Goal: Transaction & Acquisition: Book appointment/travel/reservation

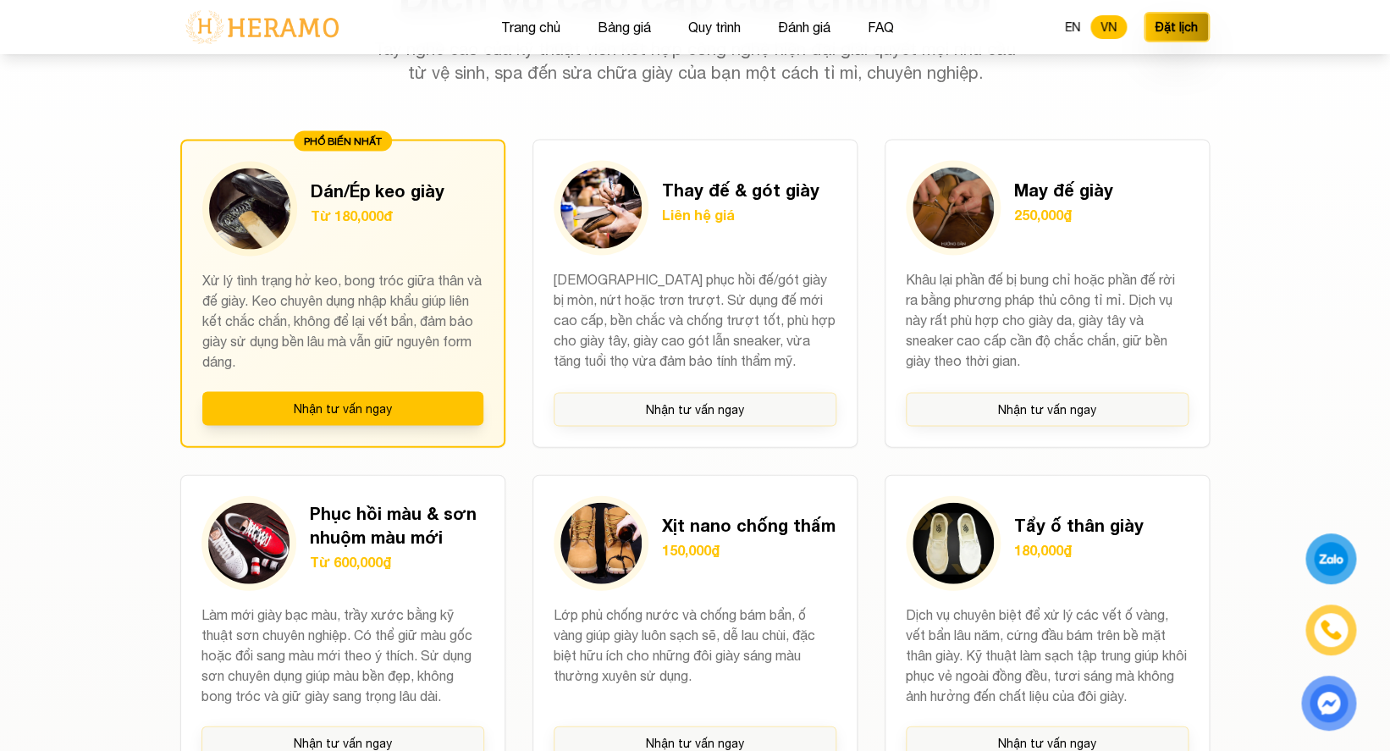
scroll to position [1202, 0]
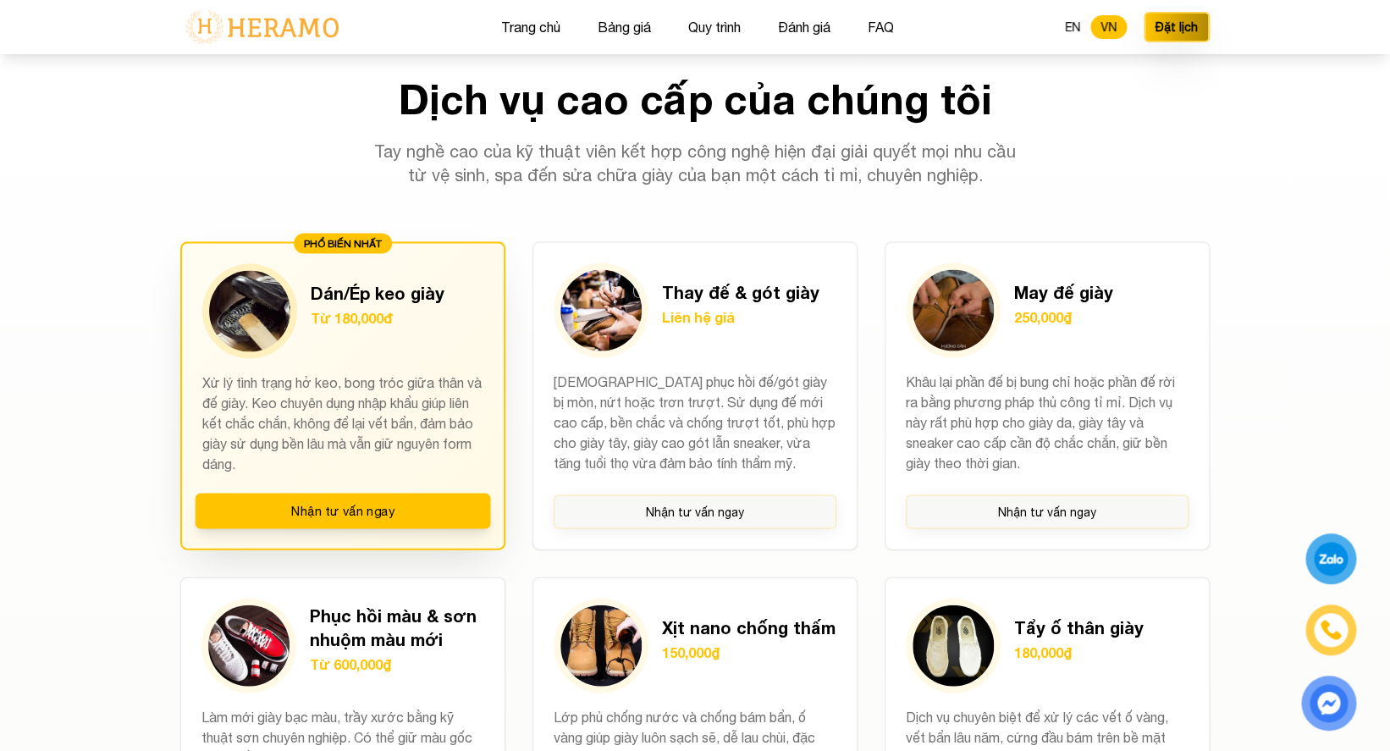
click at [433, 292] on h3 "Dán/Ép keo giày" at bounding box center [378, 292] width 134 height 24
click at [267, 318] on img at bounding box center [249, 310] width 81 height 81
click at [357, 296] on h3 "Dán/Ép keo giày" at bounding box center [378, 292] width 134 height 24
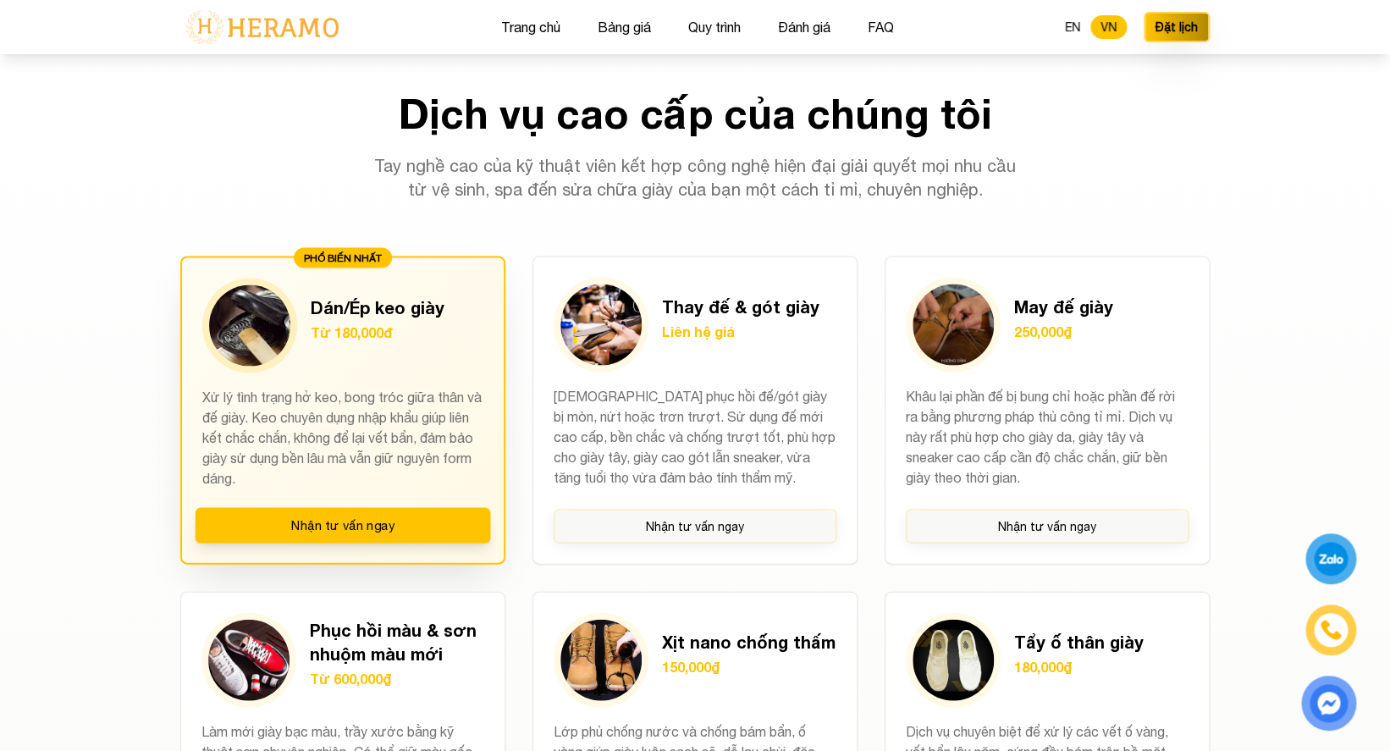
scroll to position [1190, 0]
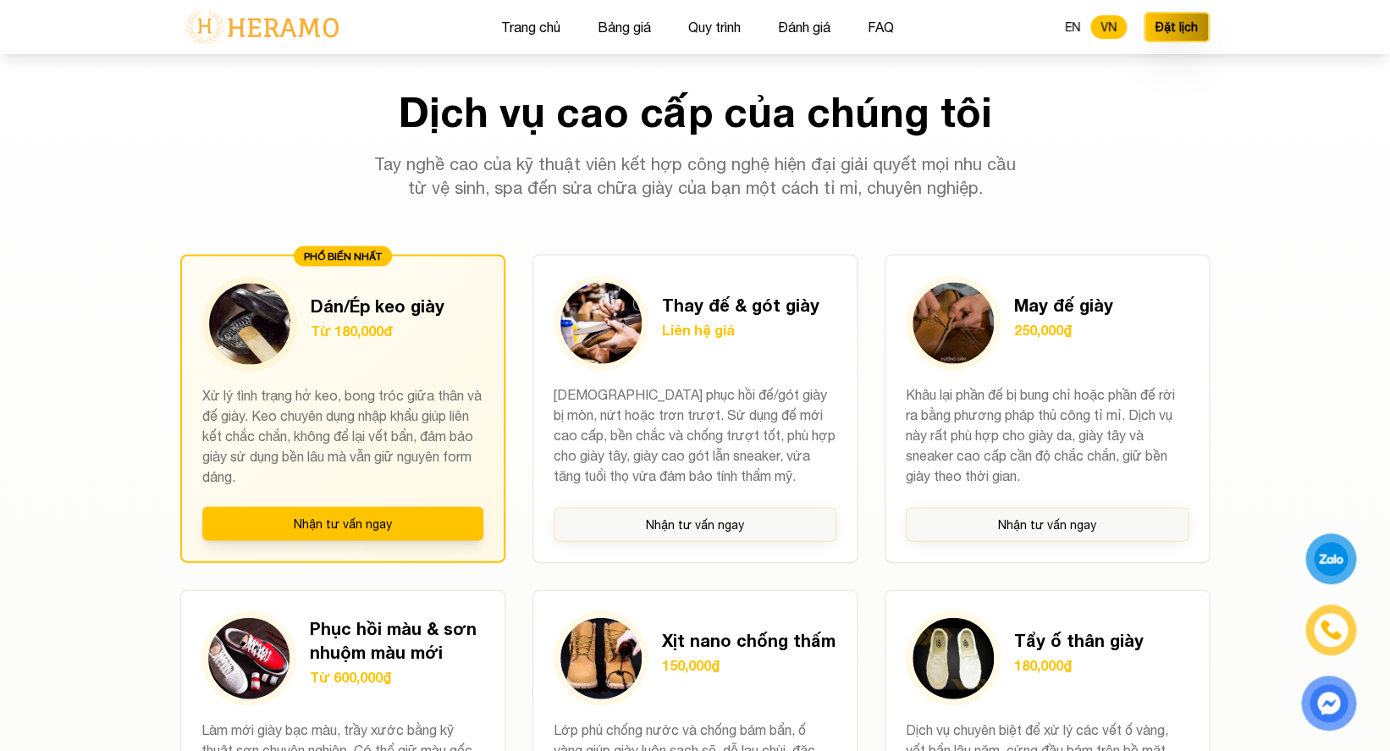
click at [495, 232] on div "Dịch vụ cao cấp của chúng tôi Tay nghề cao của kỹ thuật viên kết hợp công nghệ …" at bounding box center [695, 729] width 1084 height 1277
click at [356, 258] on div "PHỔ BIẾN NHẤT" at bounding box center [343, 256] width 98 height 20
